Goal: Find specific page/section: Find specific page/section

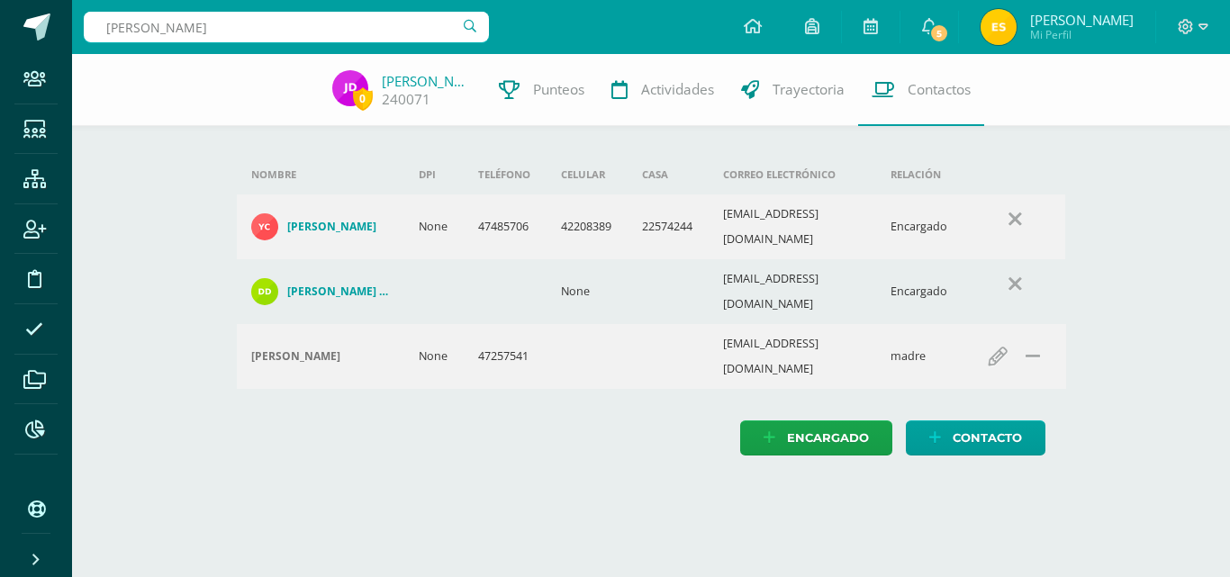
click at [268, 31] on input "[PERSON_NAME]" at bounding box center [286, 27] width 405 height 31
click at [203, 25] on input "[PERSON_NAME]" at bounding box center [286, 27] width 405 height 31
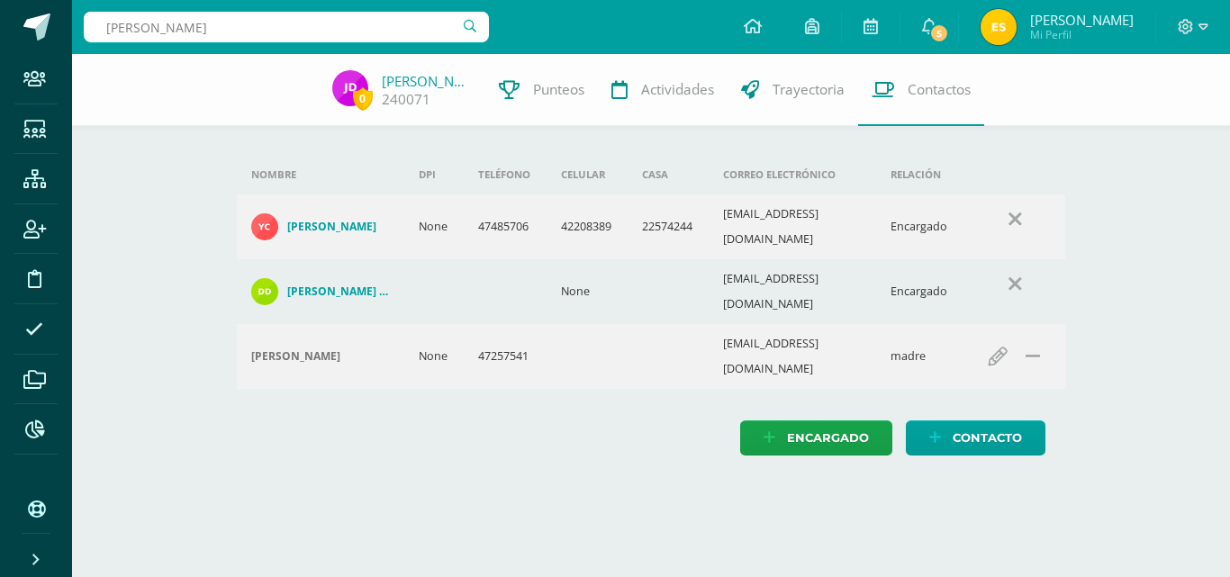
click at [203, 25] on input "[PERSON_NAME]" at bounding box center [286, 27] width 405 height 31
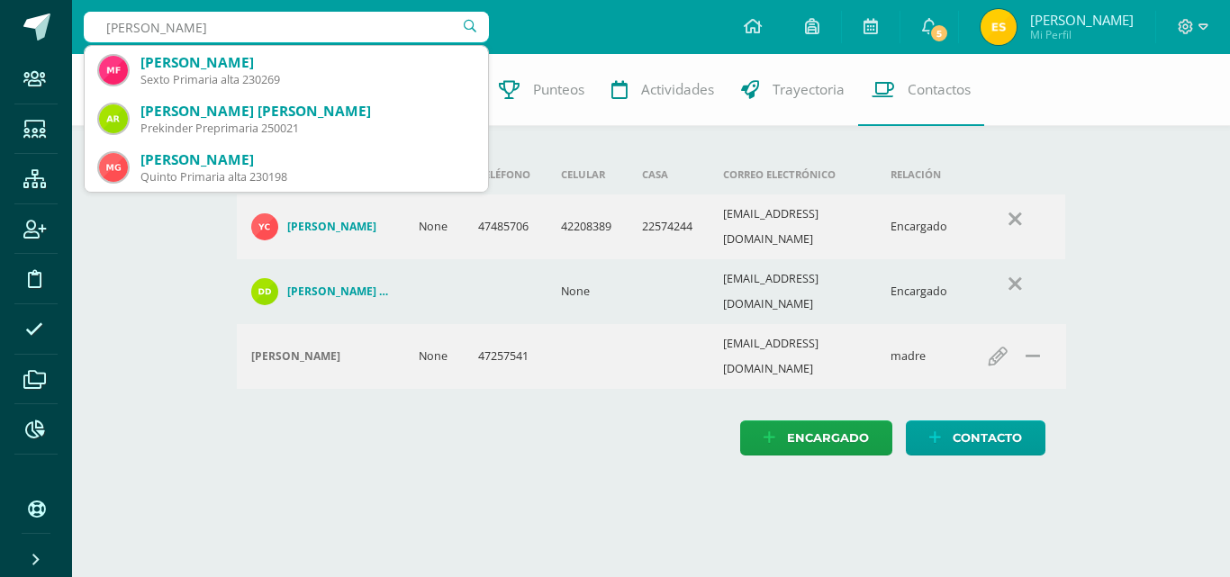
click at [203, 25] on input "[PERSON_NAME]" at bounding box center [286, 27] width 405 height 31
type input "[PERSON_NAME]"
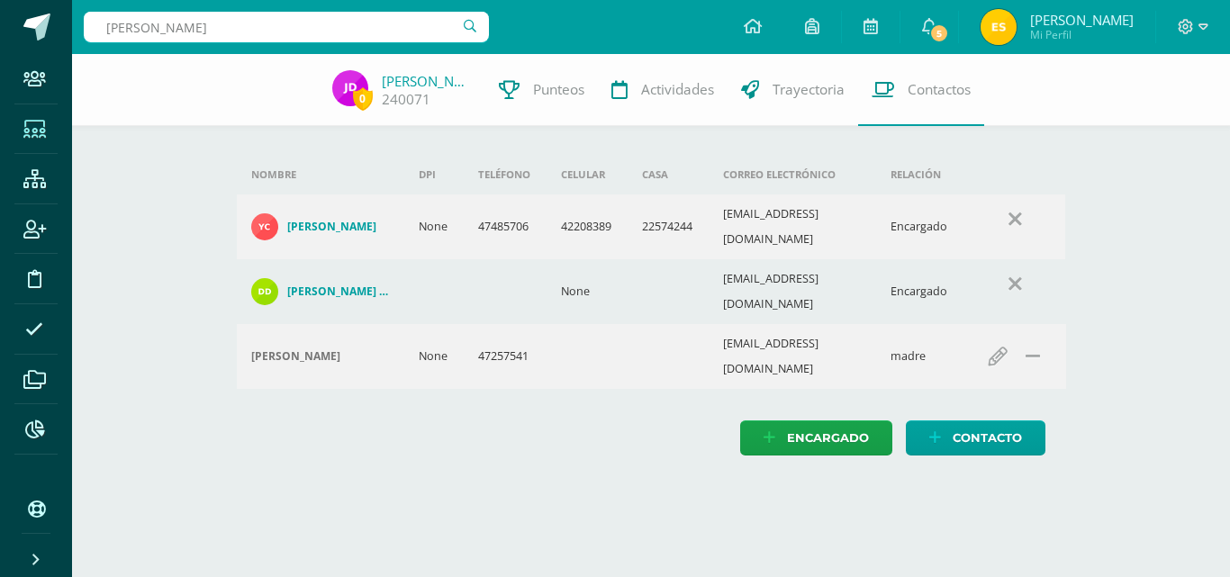
click at [36, 123] on icon at bounding box center [34, 130] width 23 height 18
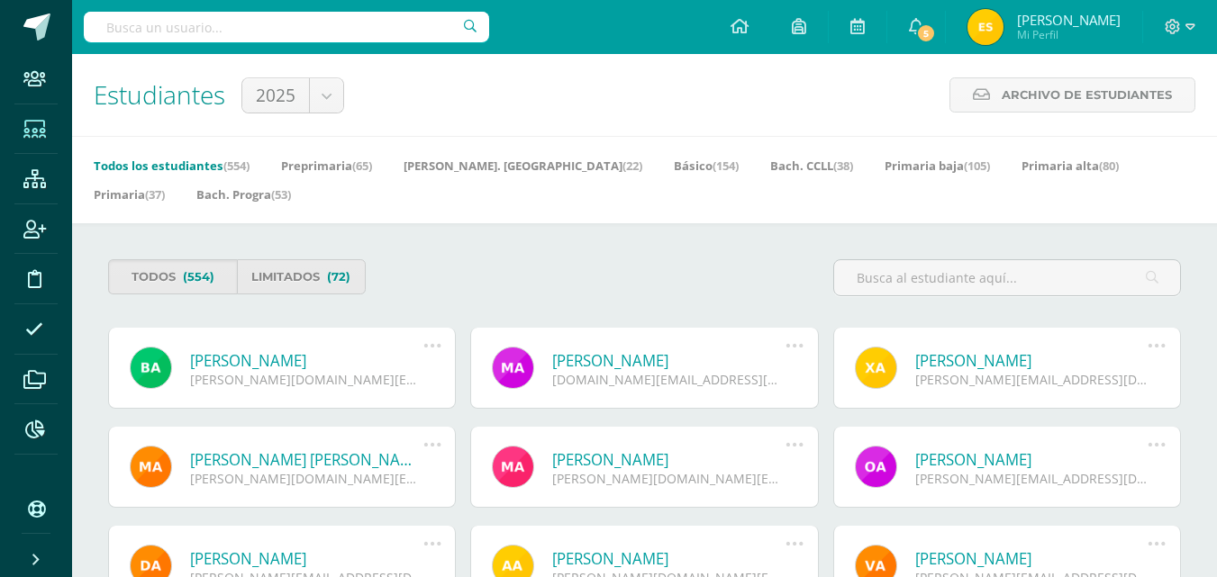
click at [246, 30] on input "text" at bounding box center [286, 27] width 405 height 31
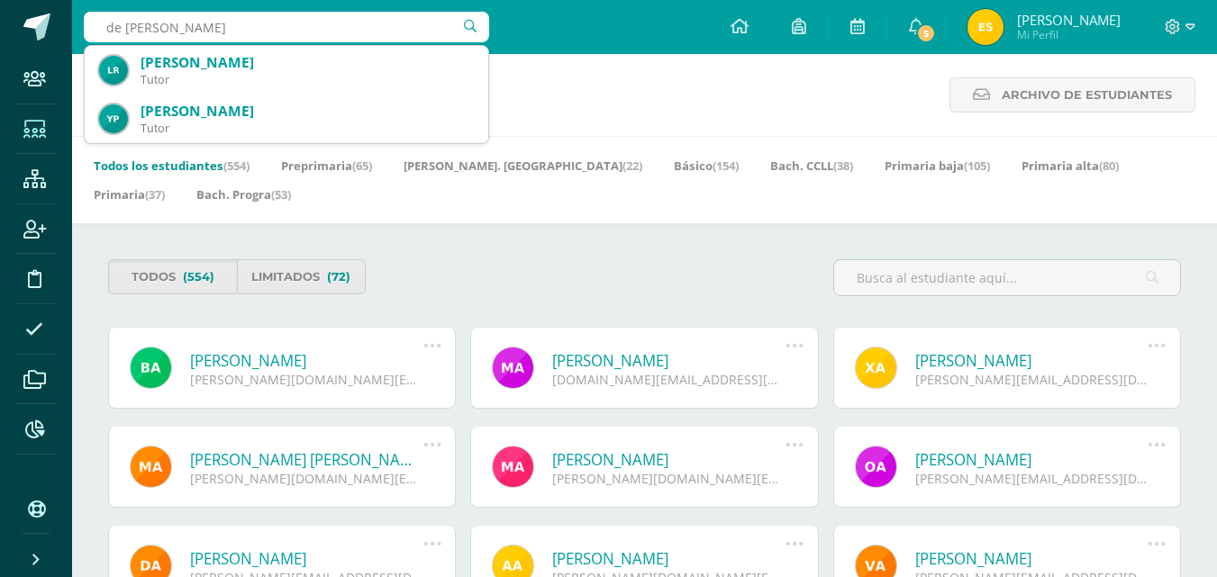
click at [624, 78] on div "Estudiantes 2025 2025 Archivo de Estudiantes Archivo de Estudiantes Acá podrás …" at bounding box center [644, 95] width 1145 height 82
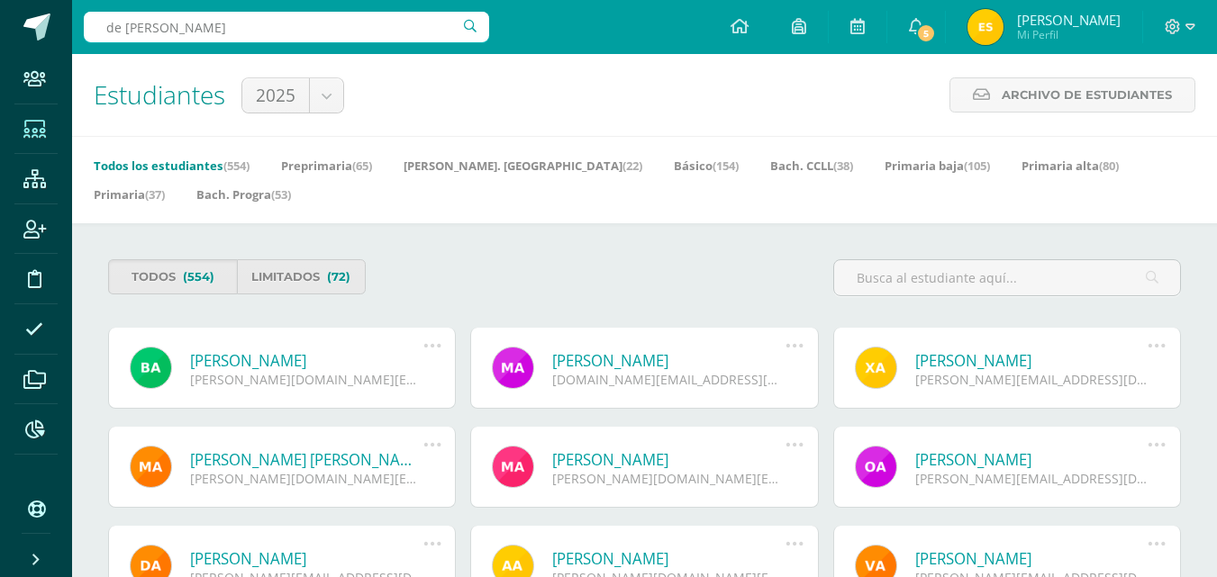
click at [276, 24] on input "de leon reyes" at bounding box center [286, 27] width 405 height 31
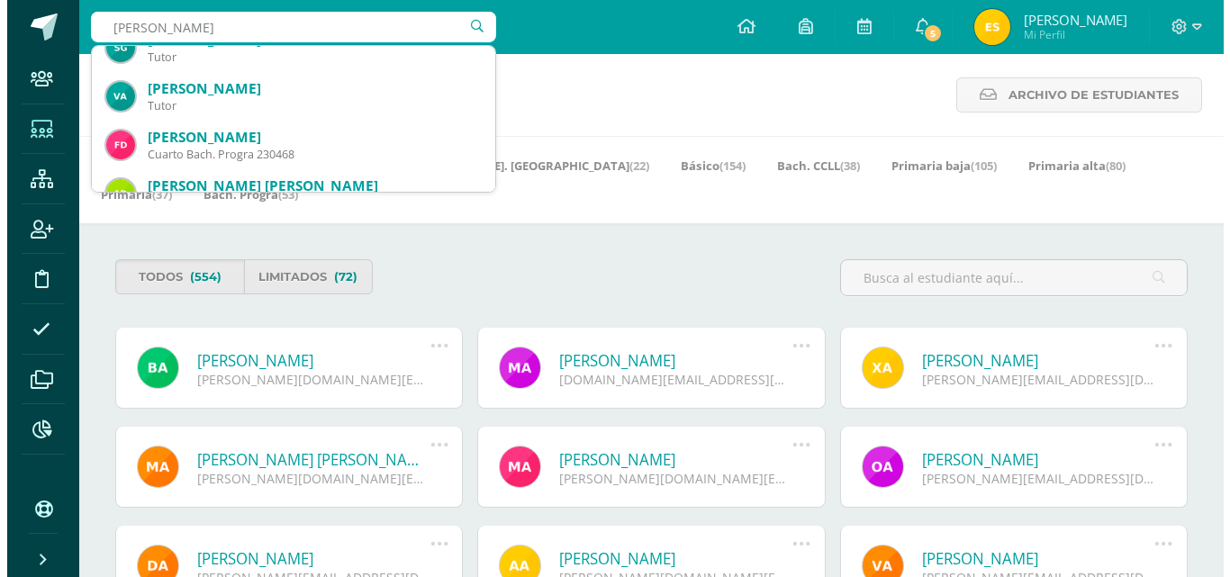
scroll to position [243, 0]
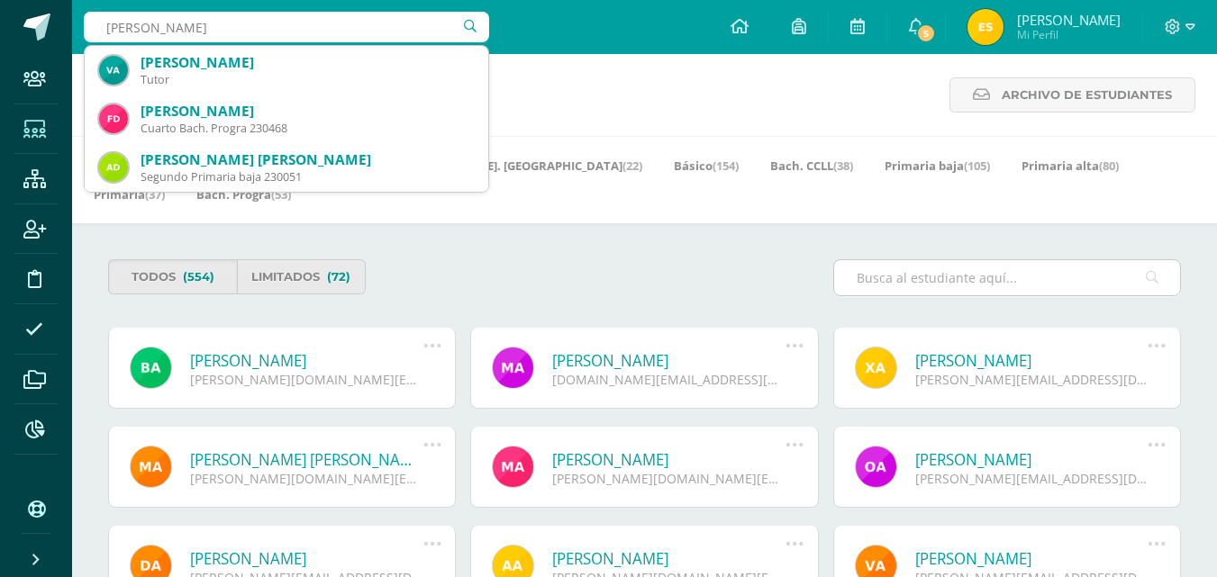
type input "francisco javier"
click at [912, 274] on input "text" at bounding box center [1007, 277] width 346 height 35
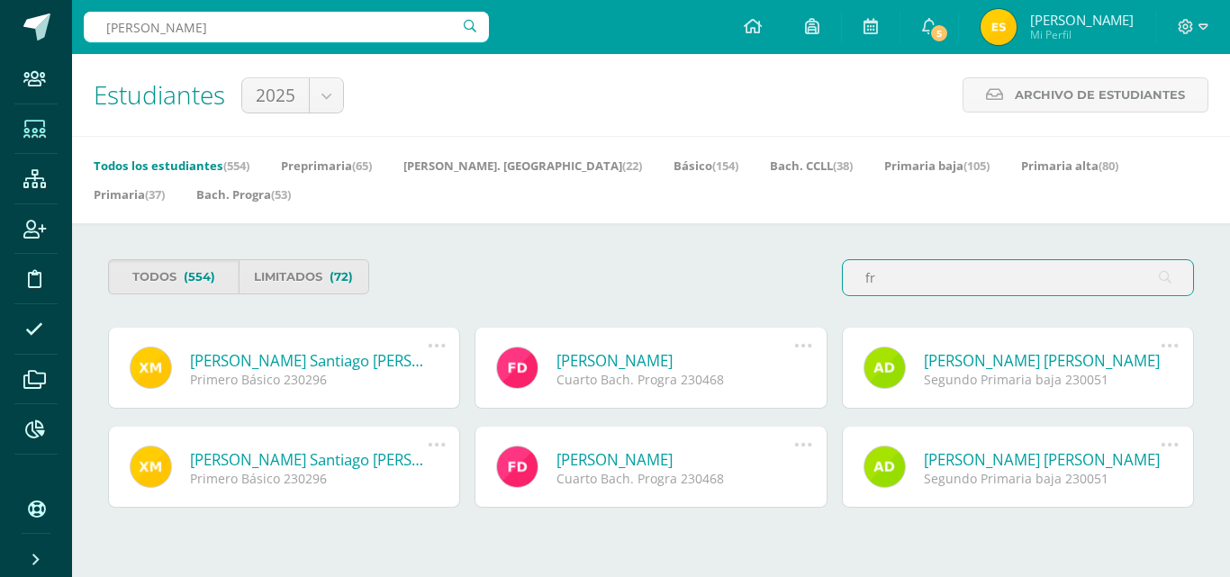
type input "f"
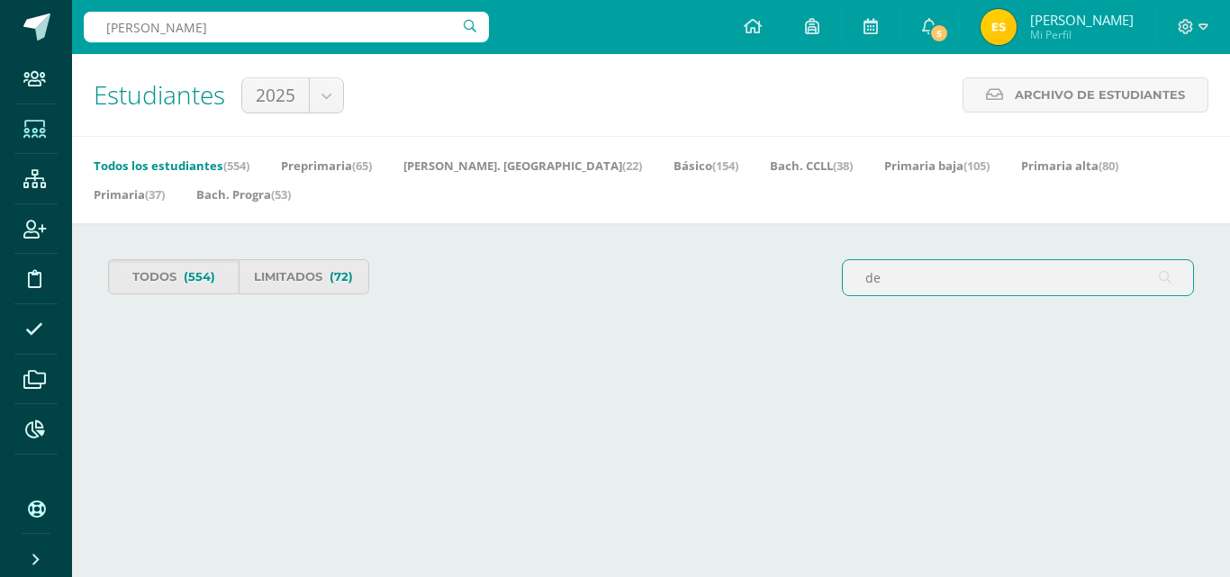
type input "d"
